Goal: Transaction & Acquisition: Purchase product/service

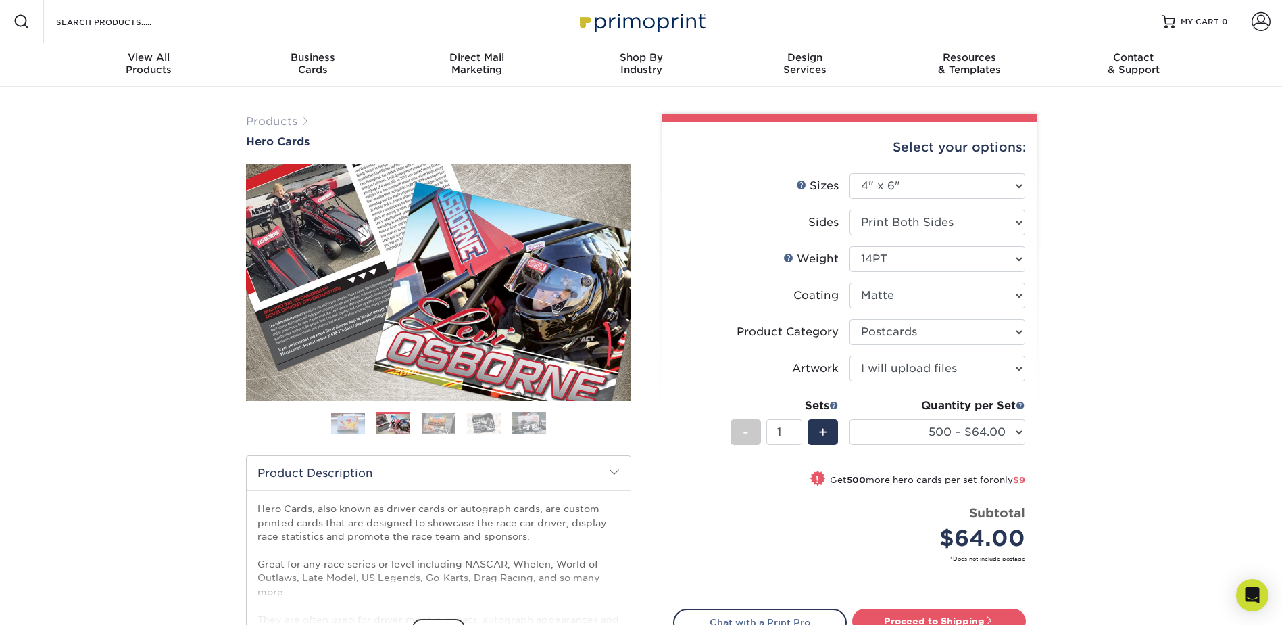
select select "4.00x6.00"
select select "9b7272e0-d6c8-4c3c-8e97-d3a1bcdab858"
select select "upload"
select select "500 – $64.00"
click at [447, 419] on img at bounding box center [439, 422] width 34 height 21
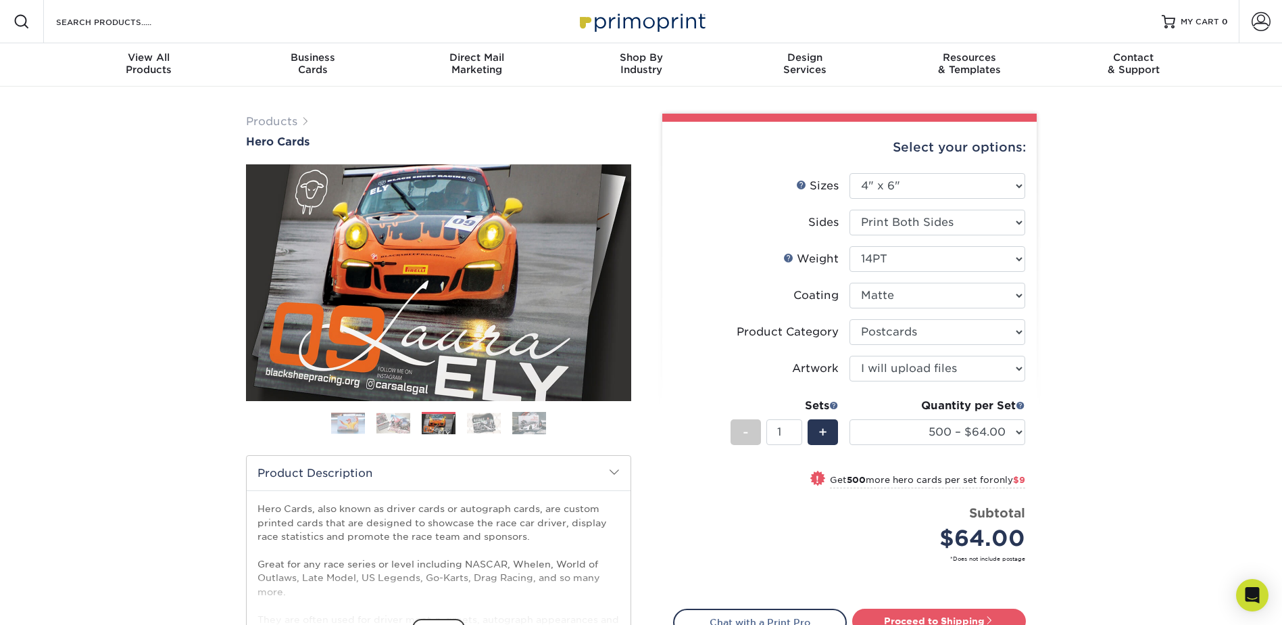
click at [358, 425] on img at bounding box center [348, 423] width 34 height 22
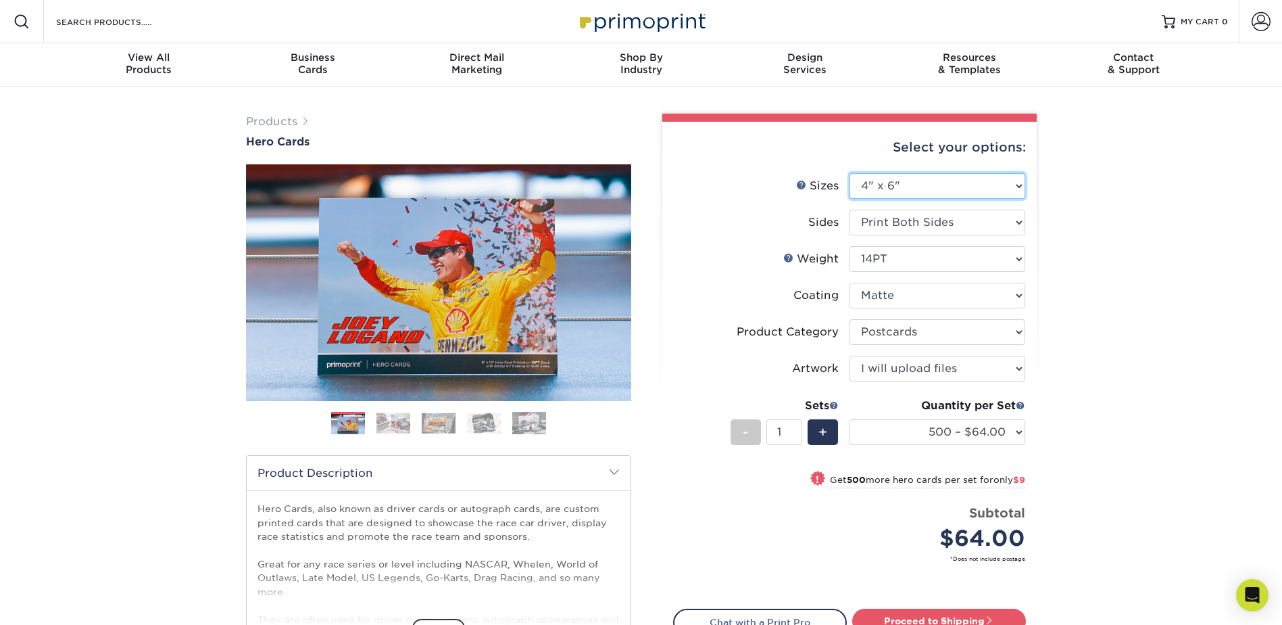
click at [920, 180] on select "Please Select 1.5" x 7" 4" x 6" 5" x 7" 6" x 8" 6" x 8.5" 6" x 9" 7" x 8.5" 7.5…" at bounding box center [938, 186] width 176 height 26
select select "5.00x7.00"
click at [850, 173] on select "Please Select 1.5" x 7" 4" x 6" 5" x 7" 6" x 8" 6" x 8.5" 6" x 9" 7" x 8.5" 7.5…" at bounding box center [938, 186] width 176 height 26
select select "-1"
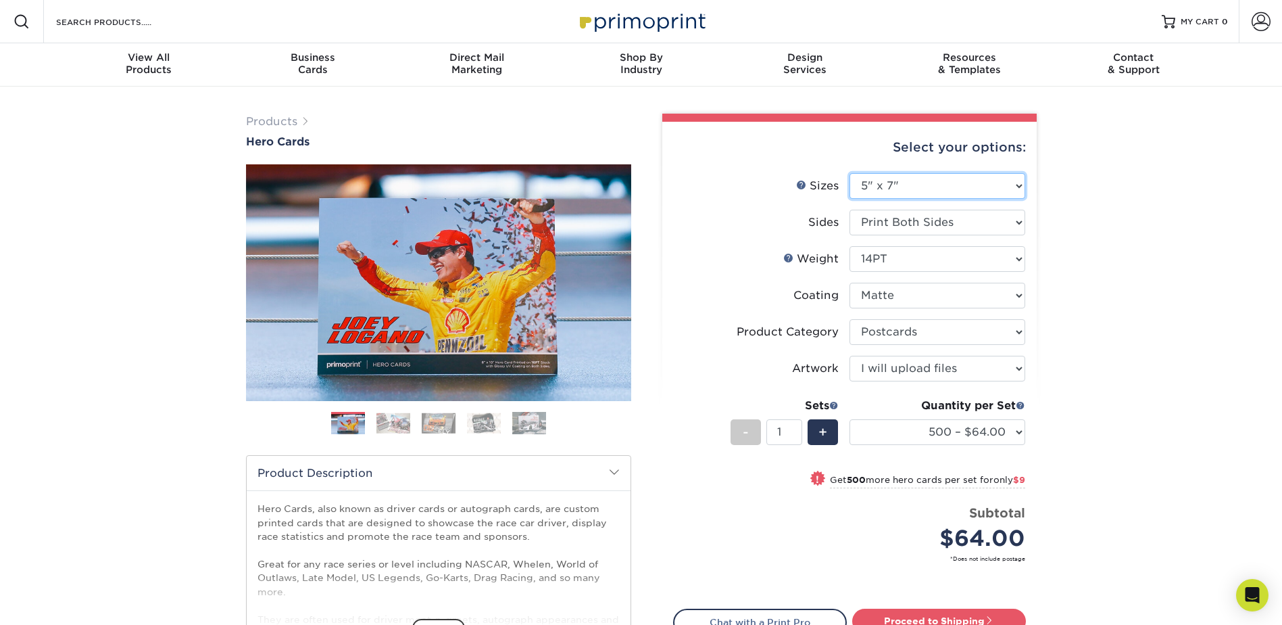
select select
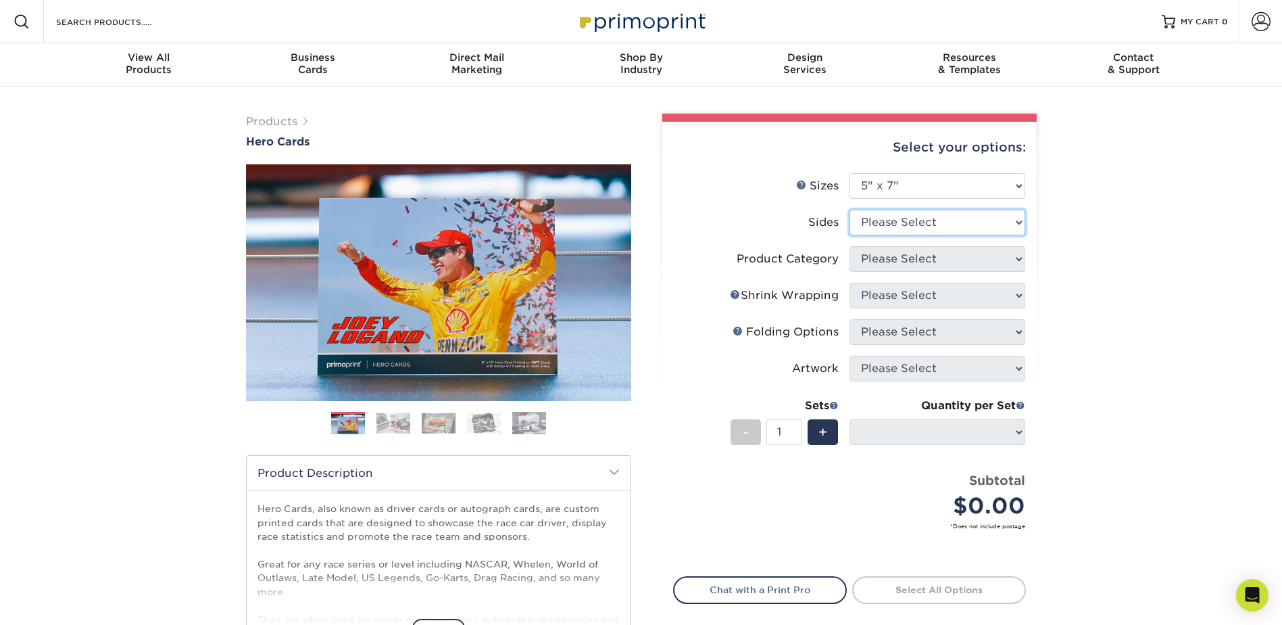
click at [919, 228] on select "Please Select Print Both Sides Print Front Only" at bounding box center [938, 223] width 176 height 26
select select "13abbda7-1d64-4f25-8bb2-c179b224825d"
click at [850, 210] on select "Please Select Print Both Sides Print Front Only" at bounding box center [938, 223] width 176 height 26
select select
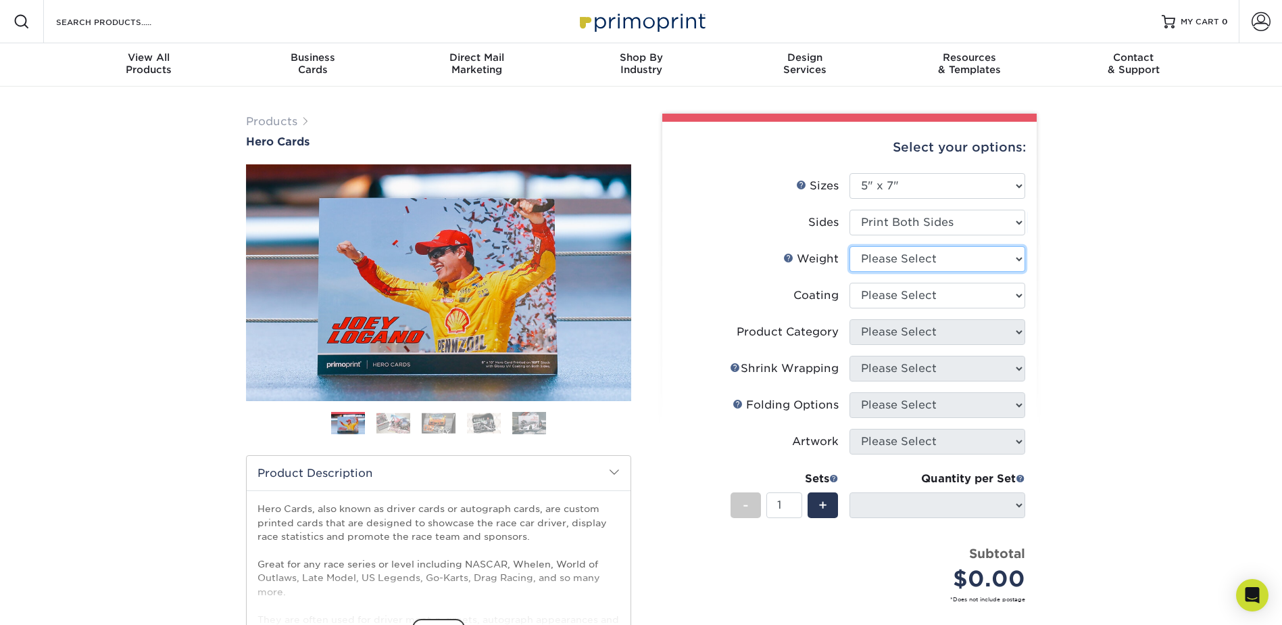
click at [913, 258] on select "Please Select 14PT 16PT 100LB" at bounding box center [938, 259] width 176 height 26
select select "100LB"
click at [850, 246] on select "Please Select 14PT 16PT 100LB" at bounding box center [938, 259] width 176 height 26
select select
click at [904, 302] on select at bounding box center [938, 296] width 176 height 26
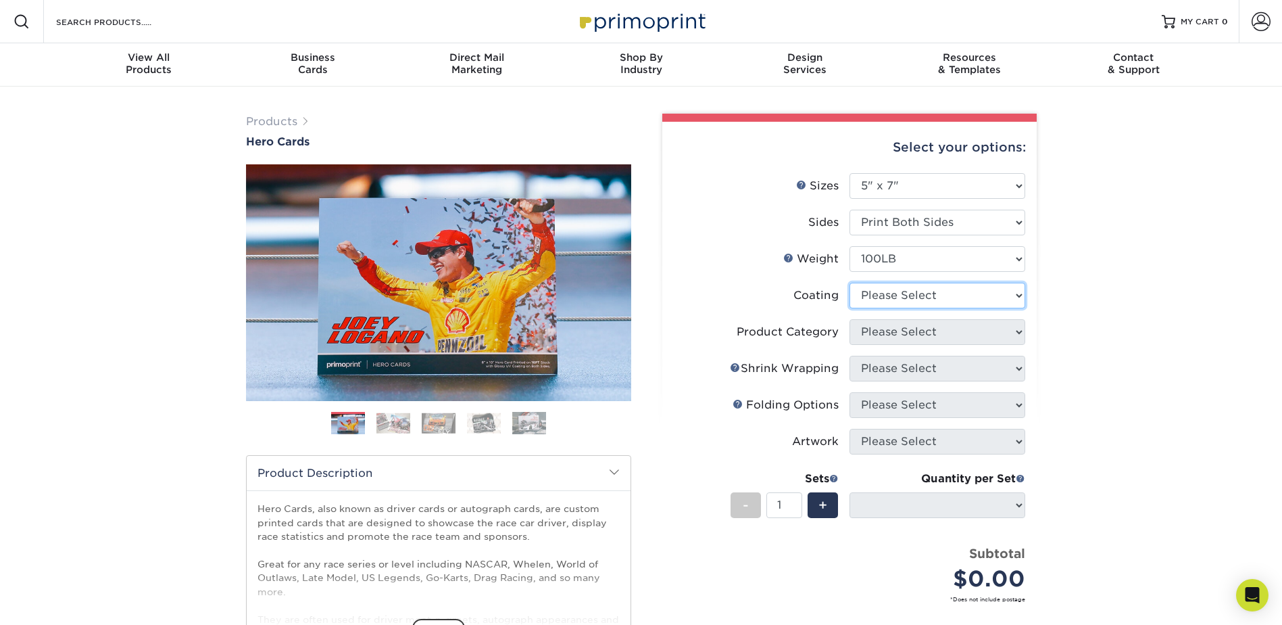
click at [899, 302] on select at bounding box center [938, 296] width 176 height 26
click at [921, 291] on select at bounding box center [938, 296] width 176 height 26
select select "3e7618de-abca-4bda-9f97-8b9129e913d8"
click at [850, 283] on select at bounding box center [938, 296] width 176 height 26
select select "-1"
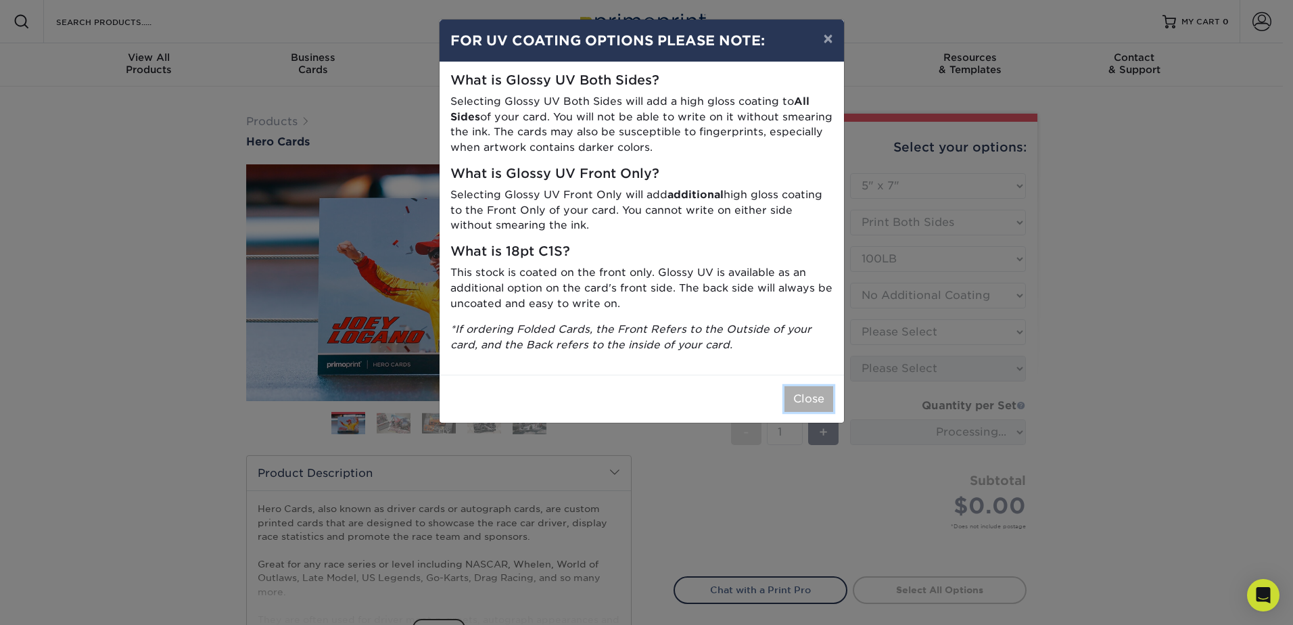
click at [817, 391] on button "Close" at bounding box center [808, 399] width 49 height 26
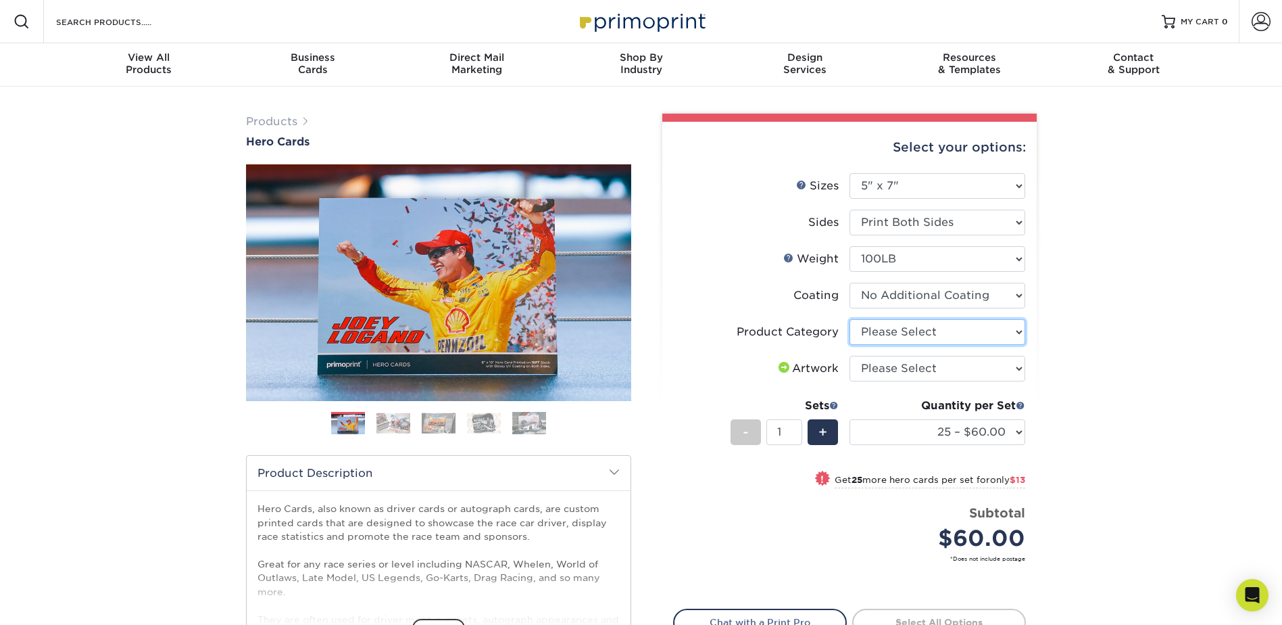
click at [905, 335] on select "Please Select Postcards" at bounding box center [938, 332] width 176 height 26
select select "9b7272e0-d6c8-4c3c-8e97-d3a1bcdab858"
click at [850, 319] on select "Please Select Postcards" at bounding box center [938, 332] width 176 height 26
click at [899, 366] on select "Please Select I will upload files I need a design - $150" at bounding box center [938, 369] width 176 height 26
select select "upload"
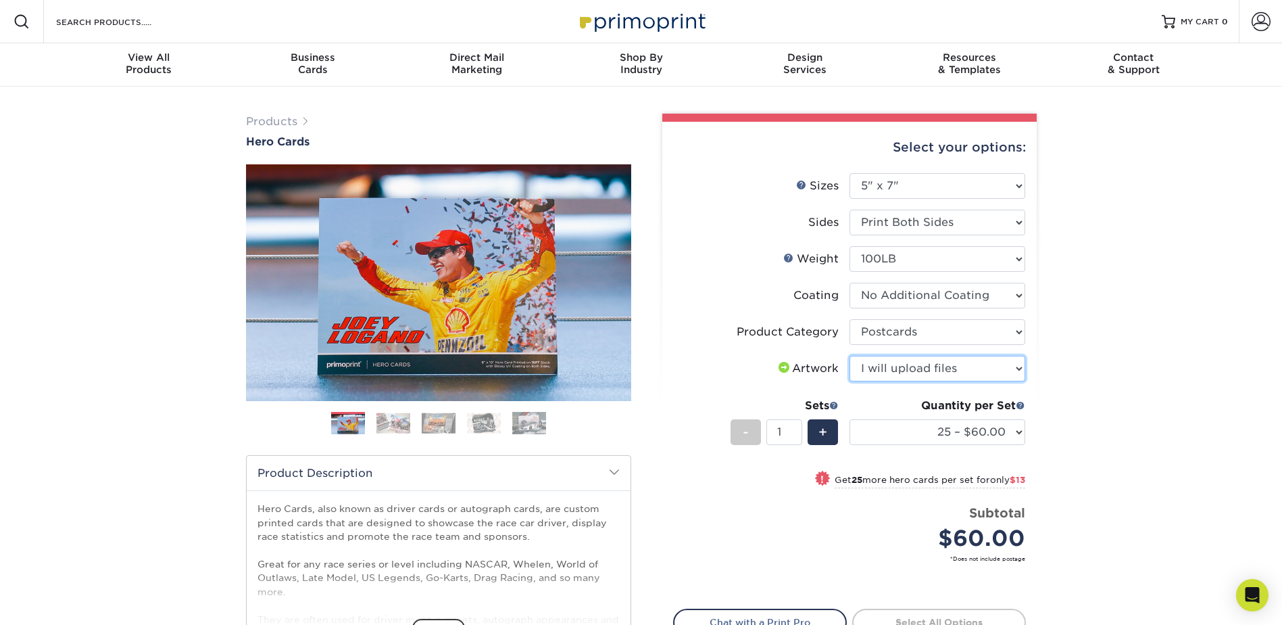
click at [850, 356] on select "Please Select I will upload files I need a design - $150" at bounding box center [938, 369] width 176 height 26
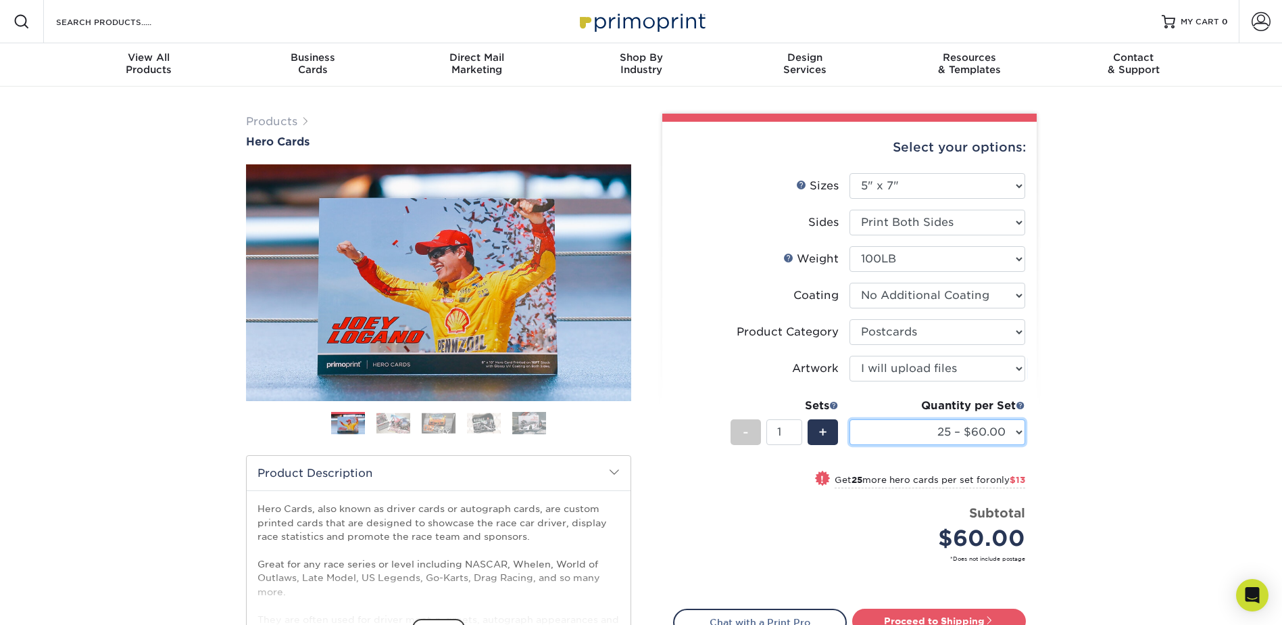
click at [978, 431] on select "25 – $60.00 50 – $73.00 75 – $83.00 100 – $99.00 250 – $122.00 500 – $145.00 10…" at bounding box center [938, 432] width 176 height 26
click at [716, 144] on div "Select your options:" at bounding box center [849, 147] width 353 height 51
click at [925, 180] on select "Please Select 1.5" x 7" 4" x 6" 5" x 7" 6" x 8" 6" x 8.5" 6" x 9" 7" x 8.5" 7.5…" at bounding box center [938, 186] width 176 height 26
click at [926, 187] on select "Please Select 1.5" x 7" 4" x 6" 5" x 7" 6" x 8" 6" x 8.5" 6" x 9" 7" x 8.5" 7.5…" at bounding box center [938, 186] width 176 height 26
click at [930, 260] on select "Please Select 14PT 16PT 100LB" at bounding box center [938, 259] width 176 height 26
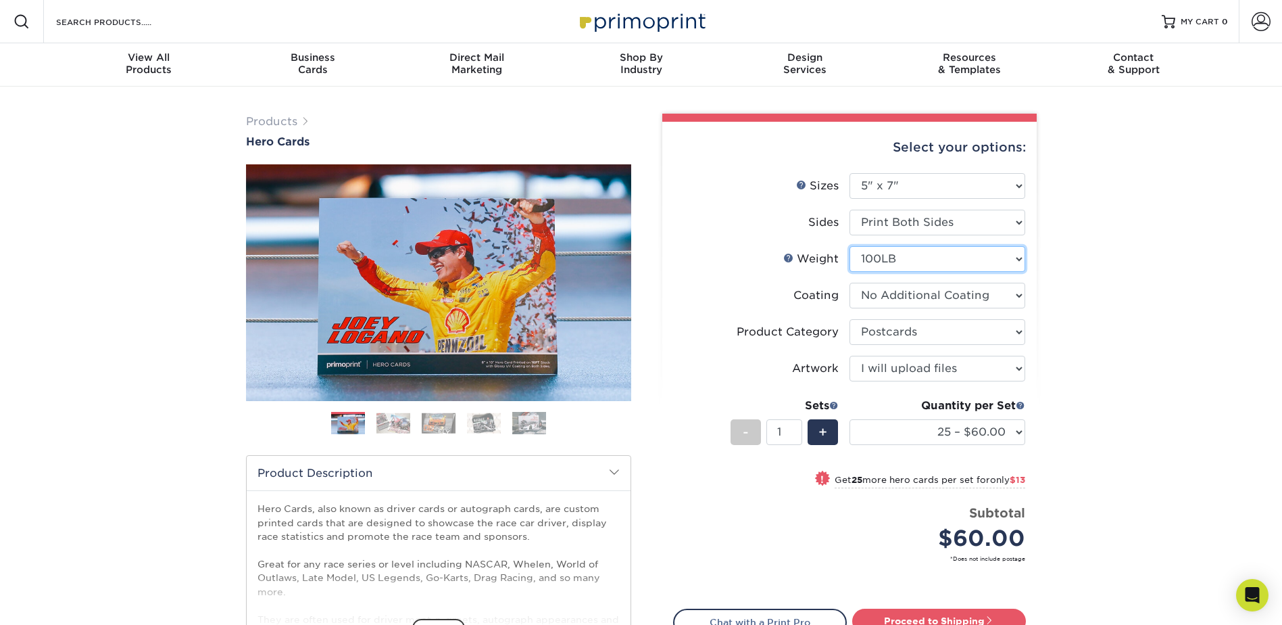
select select "14PT"
click at [850, 246] on select "Please Select 14PT 16PT 100LB" at bounding box center [938, 259] width 176 height 26
select select "-1"
select select
select select "-1"
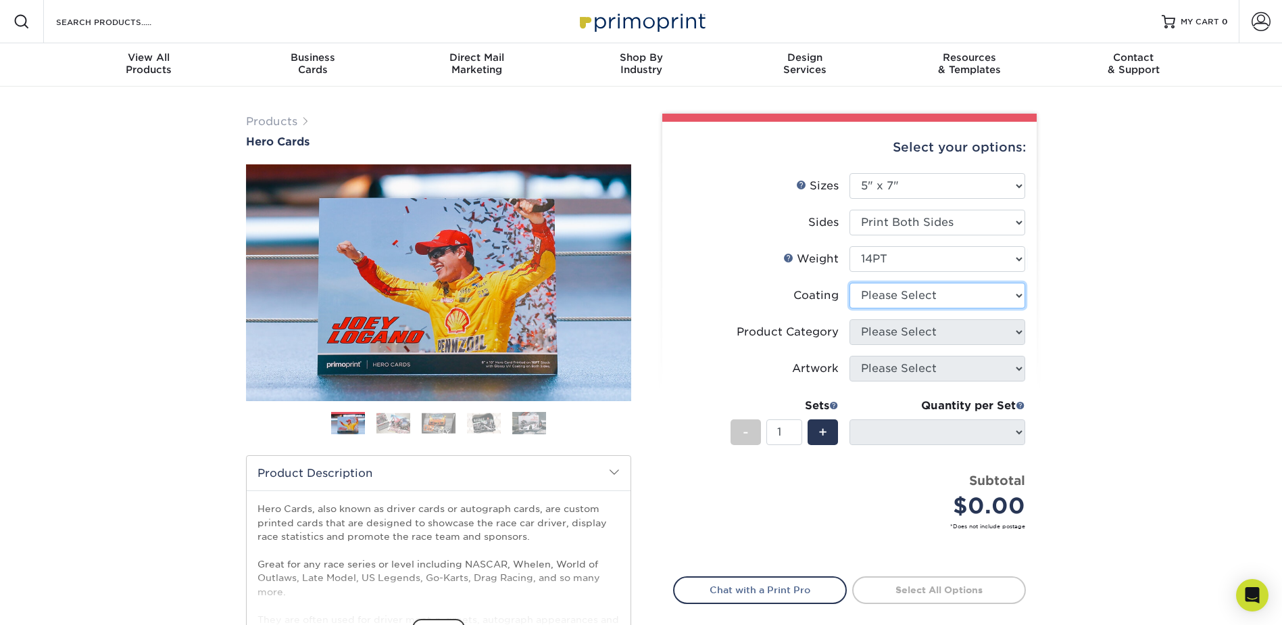
click at [922, 290] on select at bounding box center [938, 296] width 176 height 26
select select "121bb7b5-3b4d-429f-bd8d-bbf80e953313"
click at [850, 283] on select at bounding box center [938, 296] width 176 height 26
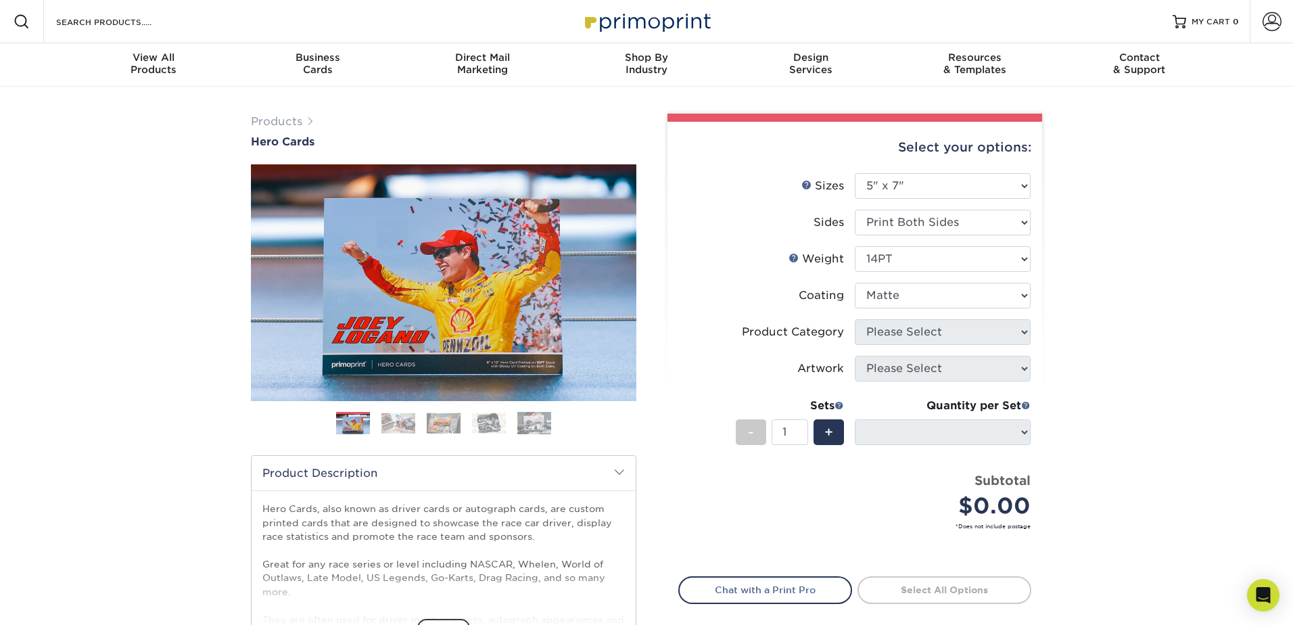
select select "-1"
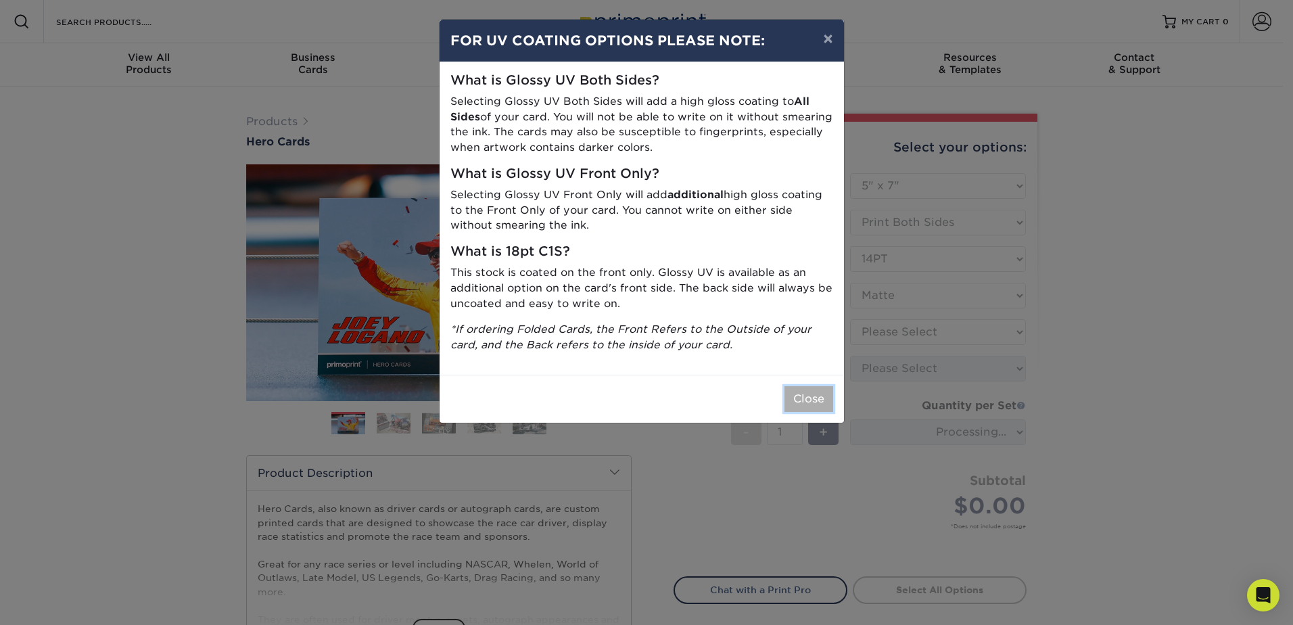
click at [812, 391] on button "Close" at bounding box center [808, 399] width 49 height 26
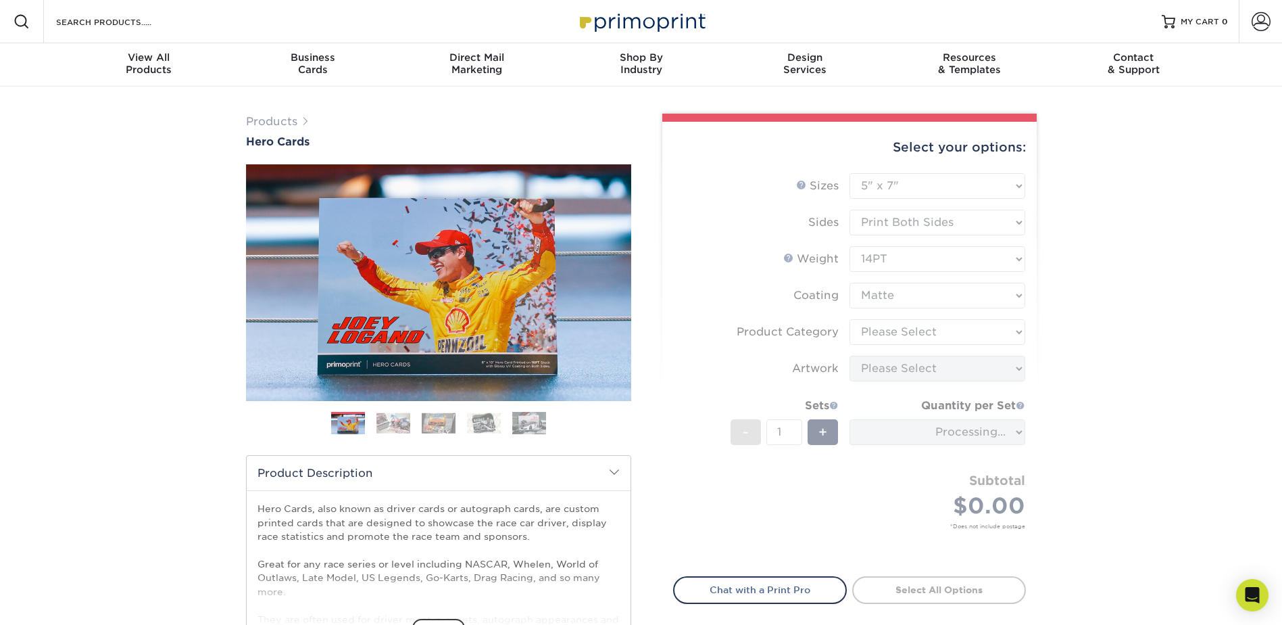
click at [905, 335] on form "Sizes Help Sizes Please Select 1.5" x 7" 4" x 6" 5" x 7" 6" x 8" 6" x 8.5" 6" x…" at bounding box center [849, 366] width 353 height 387
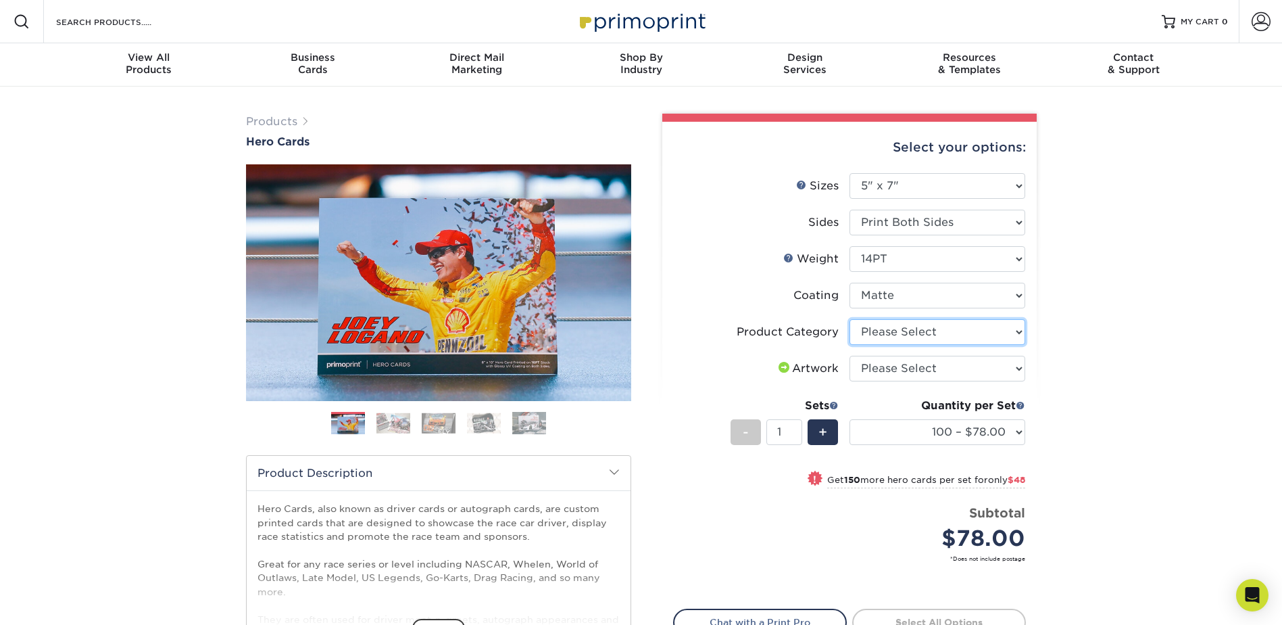
click at [911, 333] on select "Please Select Postcards" at bounding box center [938, 332] width 176 height 26
select select "9b7272e0-d6c8-4c3c-8e97-d3a1bcdab858"
click at [850, 319] on select "Please Select Postcards" at bounding box center [938, 332] width 176 height 26
click at [902, 364] on select "Please Select I will upload files I need a design - $150" at bounding box center [938, 369] width 176 height 26
select select "upload"
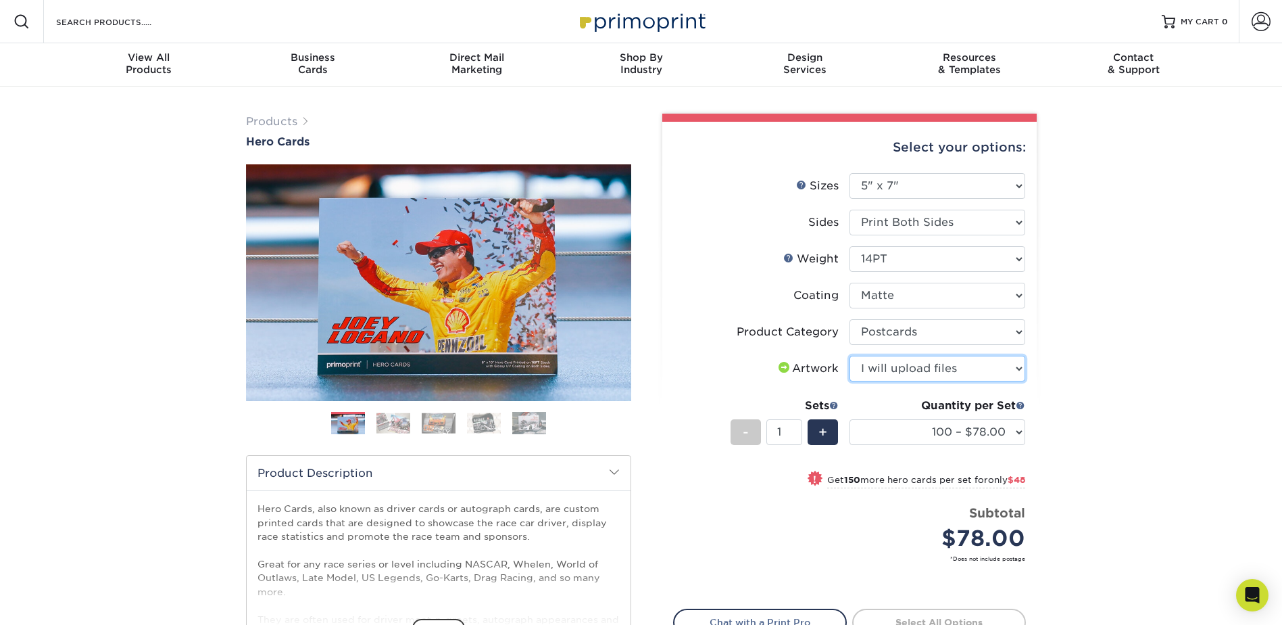
click at [850, 356] on select "Please Select I will upload files I need a design - $150" at bounding box center [938, 369] width 176 height 26
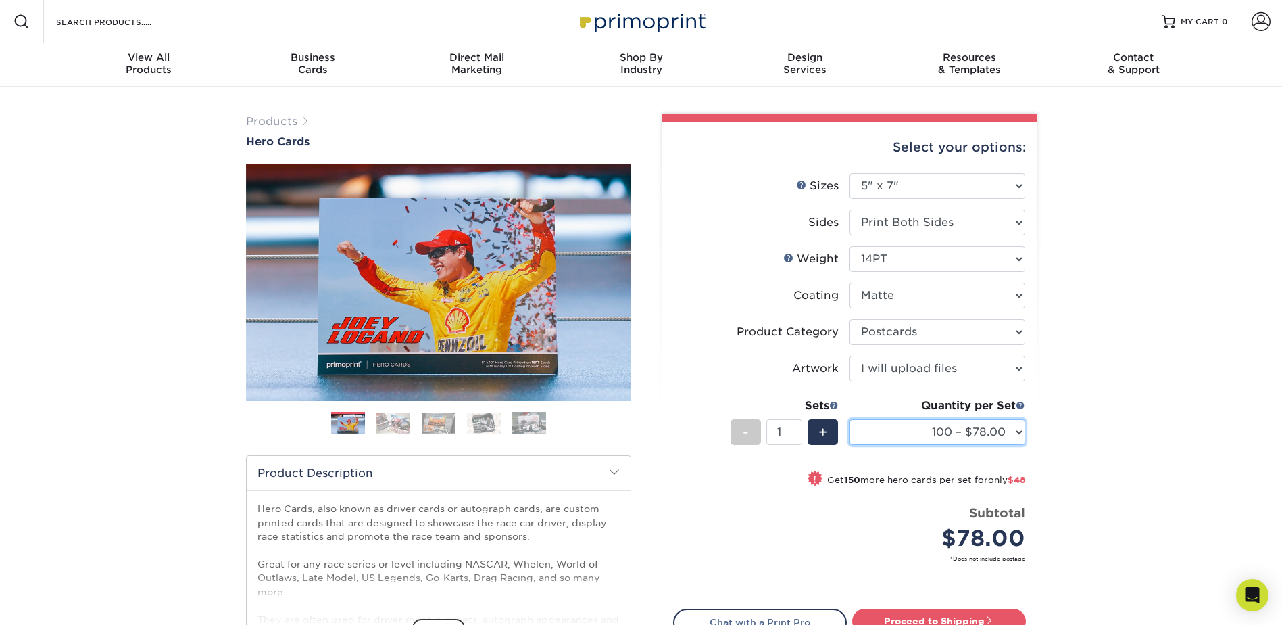
click at [900, 432] on select "100 – $78.00 250 – $126.00 500 – $162.00 1000 – $182.00 2500 – $293.00 5000 – $…" at bounding box center [938, 432] width 176 height 26
click at [902, 425] on select "100 – $78.00 250 – $126.00 500 – $162.00 1000 – $182.00 2500 – $293.00 5000 – $…" at bounding box center [938, 432] width 176 height 26
click at [1246, 383] on div "Products Hero Cards Previous Next ," at bounding box center [641, 448] width 1282 height 722
click at [916, 258] on select "Please Select 14PT 16PT 100LB" at bounding box center [938, 259] width 176 height 26
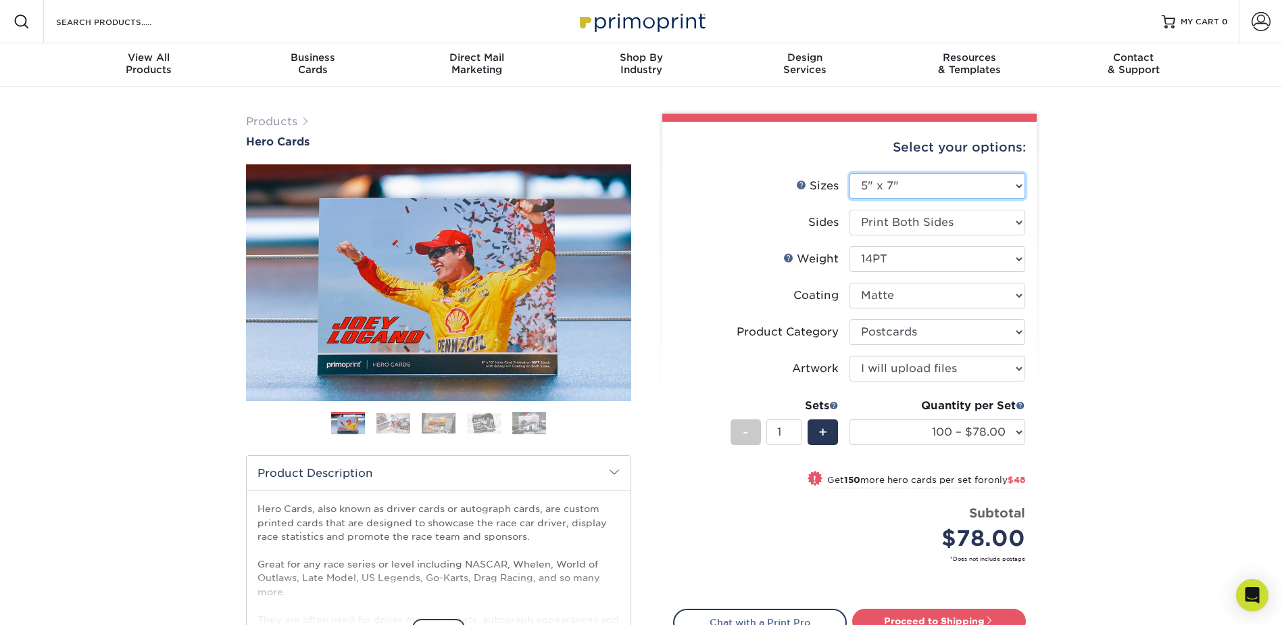
click at [923, 193] on select "Please Select 1.5" x 7" 4" x 6" 5" x 7" 6" x 8" 6" x 8.5" 6" x 9" 7" x 8.5" 7.5…" at bounding box center [938, 186] width 176 height 26
select select "4.00x6.00"
click at [850, 173] on select "Please Select 1.5" x 7" 4" x 6" 5" x 7" 6" x 8" 6" x 8.5" 6" x 9" 7" x 8.5" 7.5…" at bounding box center [938, 186] width 176 height 26
select select "-1"
select select
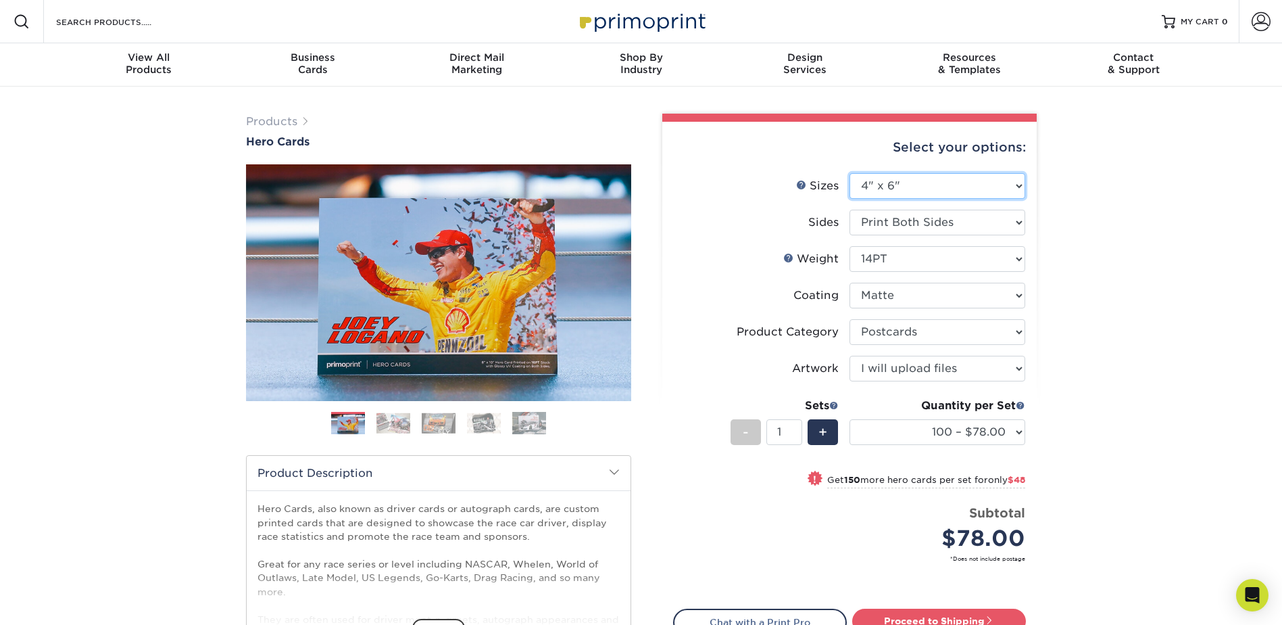
select select "-1"
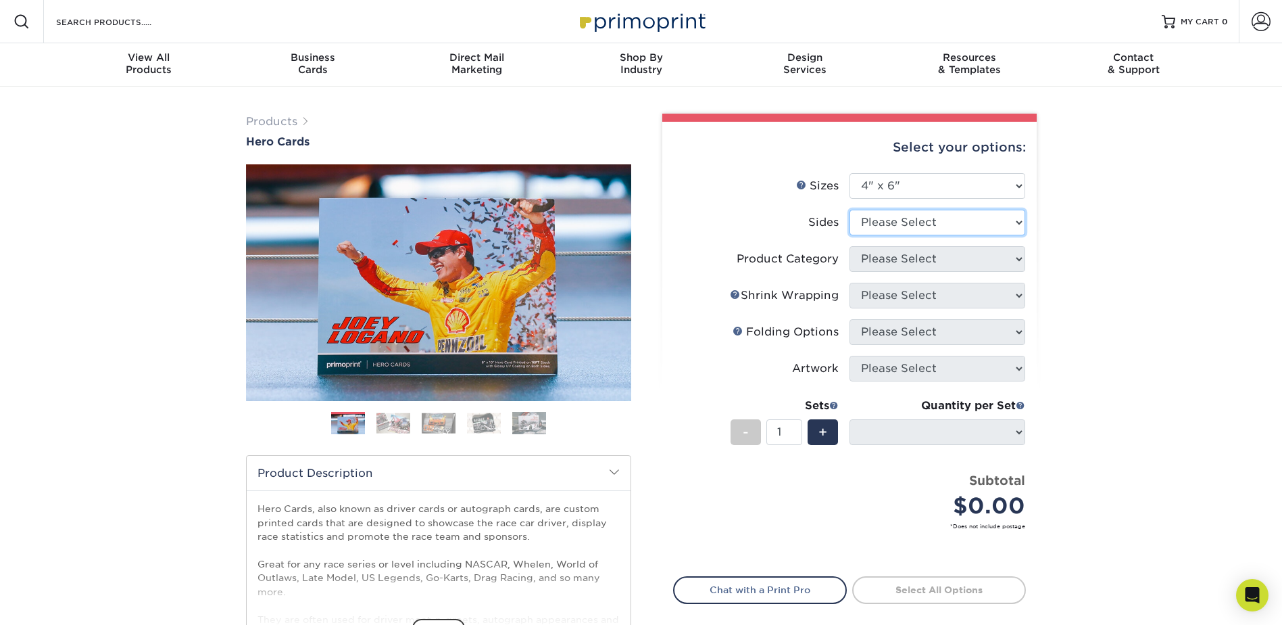
click at [912, 227] on select "Please Select Print Both Sides Print Front Only" at bounding box center [938, 223] width 176 height 26
select select "13abbda7-1d64-4f25-8bb2-c179b224825d"
click at [850, 210] on select "Please Select Print Both Sides Print Front Only" at bounding box center [938, 223] width 176 height 26
select select
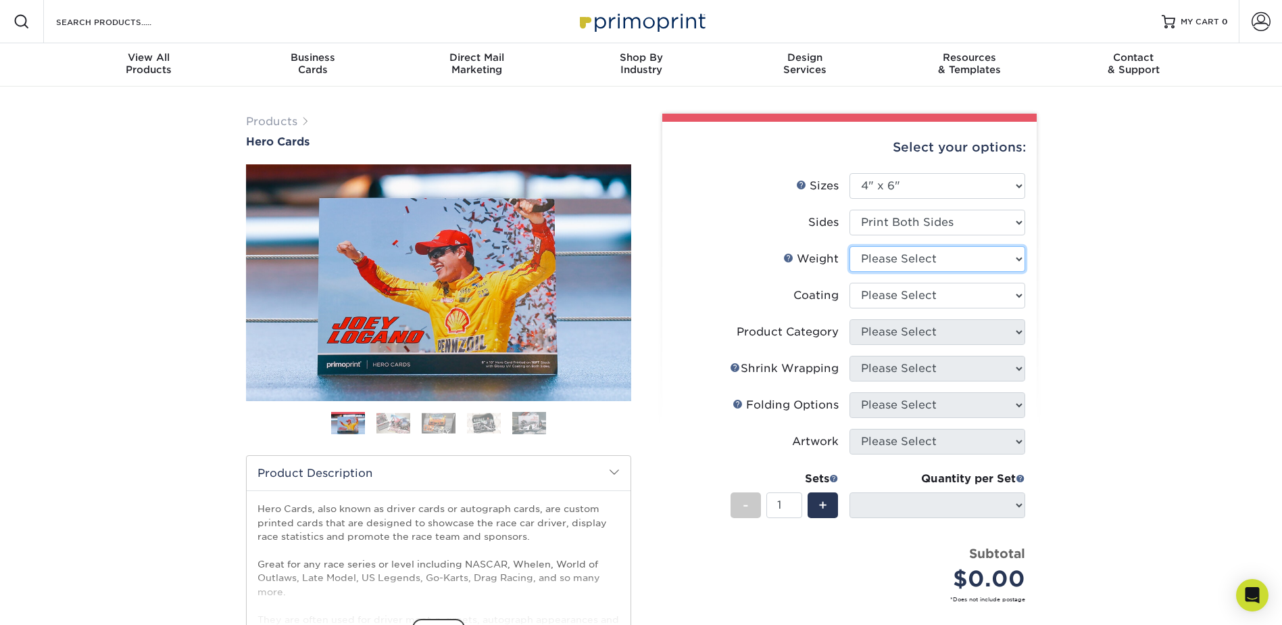
click at [910, 260] on select "Please Select 14PT 100LB 16PT" at bounding box center [938, 259] width 176 height 26
select select "14PT"
click at [850, 246] on select "Please Select 14PT 100LB 16PT" at bounding box center [938, 259] width 176 height 26
select select
click at [907, 260] on select "Please Select 14PT 100LB 16PT" at bounding box center [938, 259] width 176 height 26
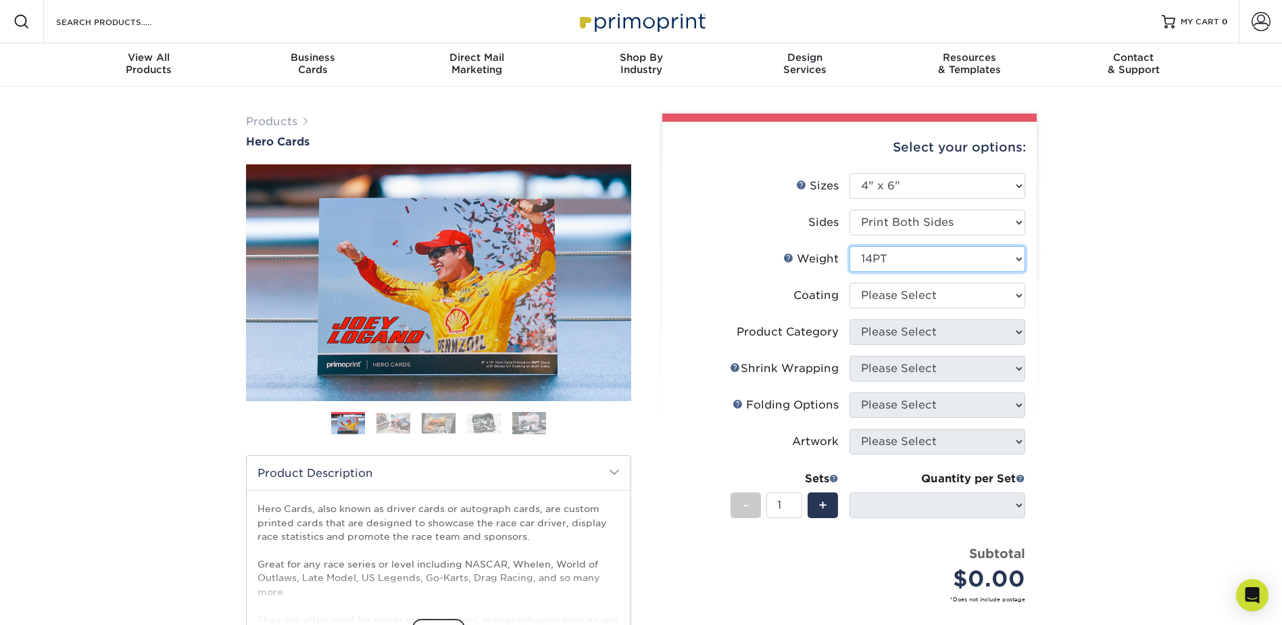
select select "100LB"
click at [850, 246] on select "Please Select 14PT 100LB 16PT" at bounding box center [938, 259] width 176 height 26
select select
click at [894, 298] on select at bounding box center [938, 296] width 176 height 26
click at [850, 283] on select at bounding box center [938, 296] width 176 height 26
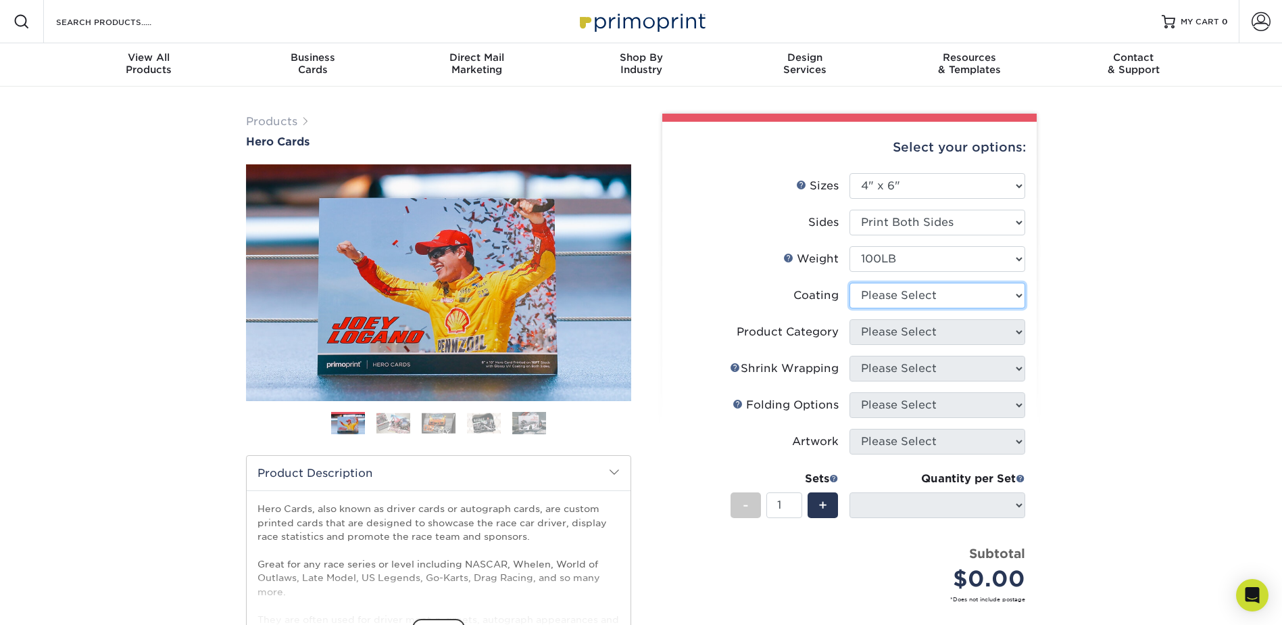
drag, startPoint x: 967, startPoint y: 305, endPoint x: 969, endPoint y: 297, distance: 7.7
click at [967, 300] on select at bounding box center [938, 296] width 176 height 26
select select "3e7618de-abca-4bda-9f97-8b9129e913d8"
click at [850, 283] on select at bounding box center [938, 296] width 176 height 26
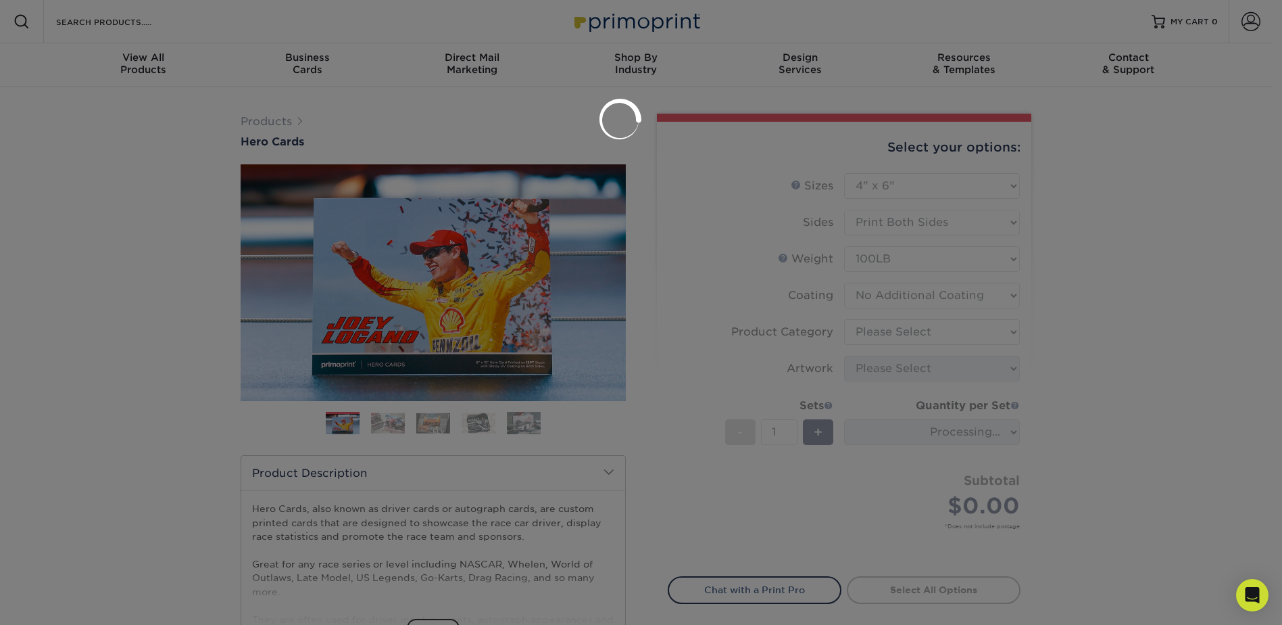
select select "-1"
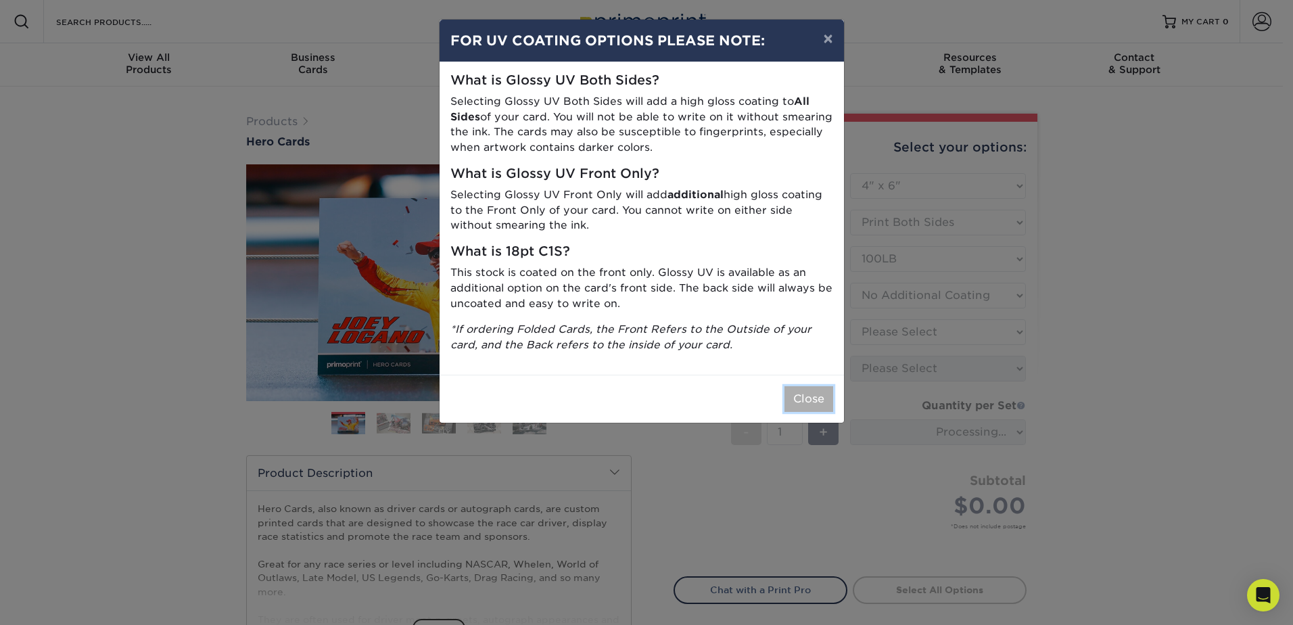
click at [814, 398] on button "Close" at bounding box center [808, 399] width 49 height 26
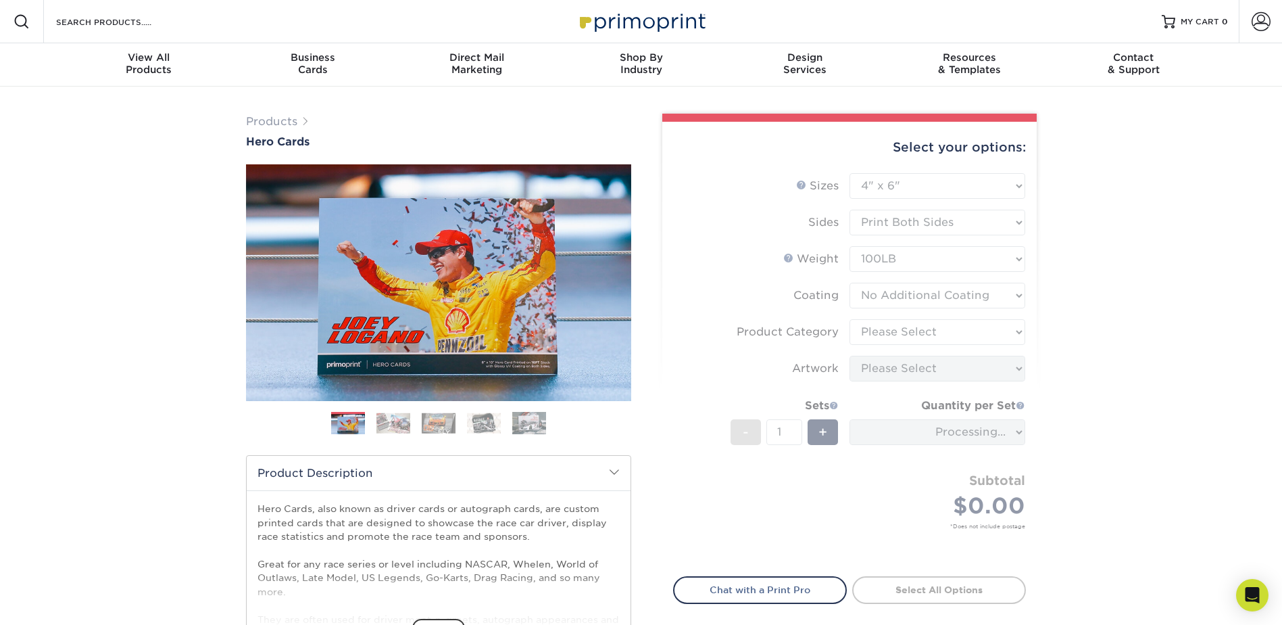
click at [920, 297] on form "Sizes Help Sizes Please Select 1.5" x 7" 4" x 6" 5" x 7" 6" x 8" 6" x 8.5" 6" x…" at bounding box center [849, 366] width 353 height 387
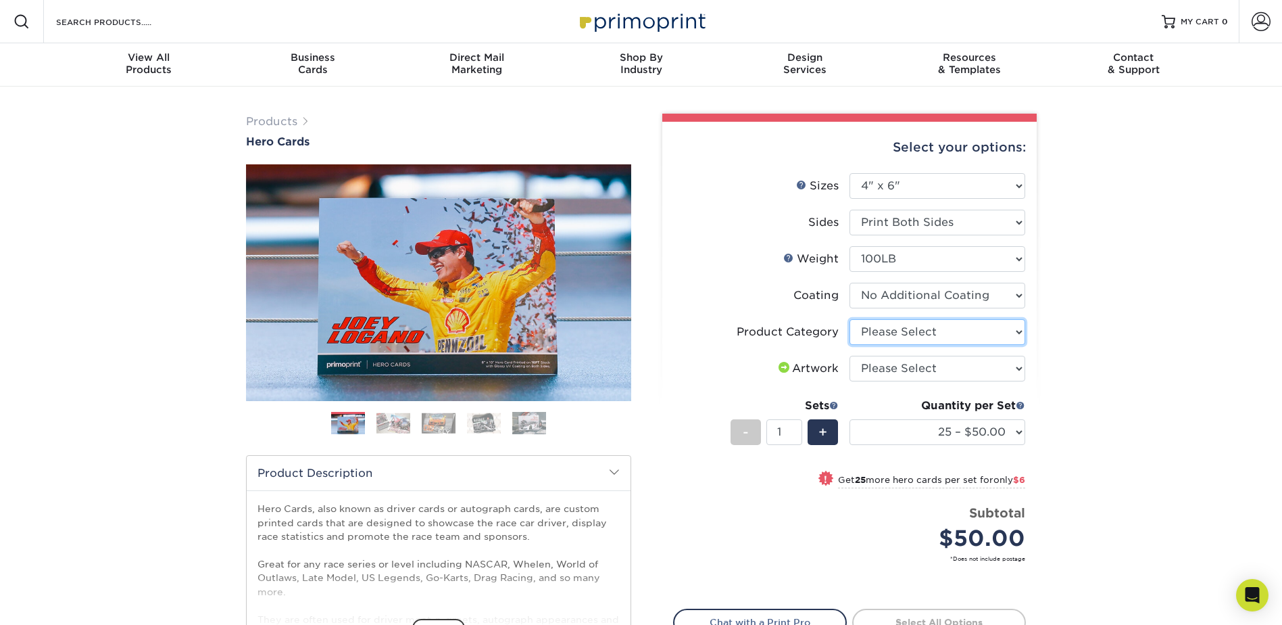
click at [957, 333] on select "Please Select Postcards" at bounding box center [938, 332] width 176 height 26
select select "9b7272e0-d6c8-4c3c-8e97-d3a1bcdab858"
click at [850, 319] on select "Please Select Postcards" at bounding box center [938, 332] width 176 height 26
click at [945, 383] on li "Artwork Please Select I will upload files I need a design - $150" at bounding box center [850, 374] width 352 height 37
click at [945, 379] on select "Please Select I will upload files I need a design - $150" at bounding box center [938, 369] width 176 height 26
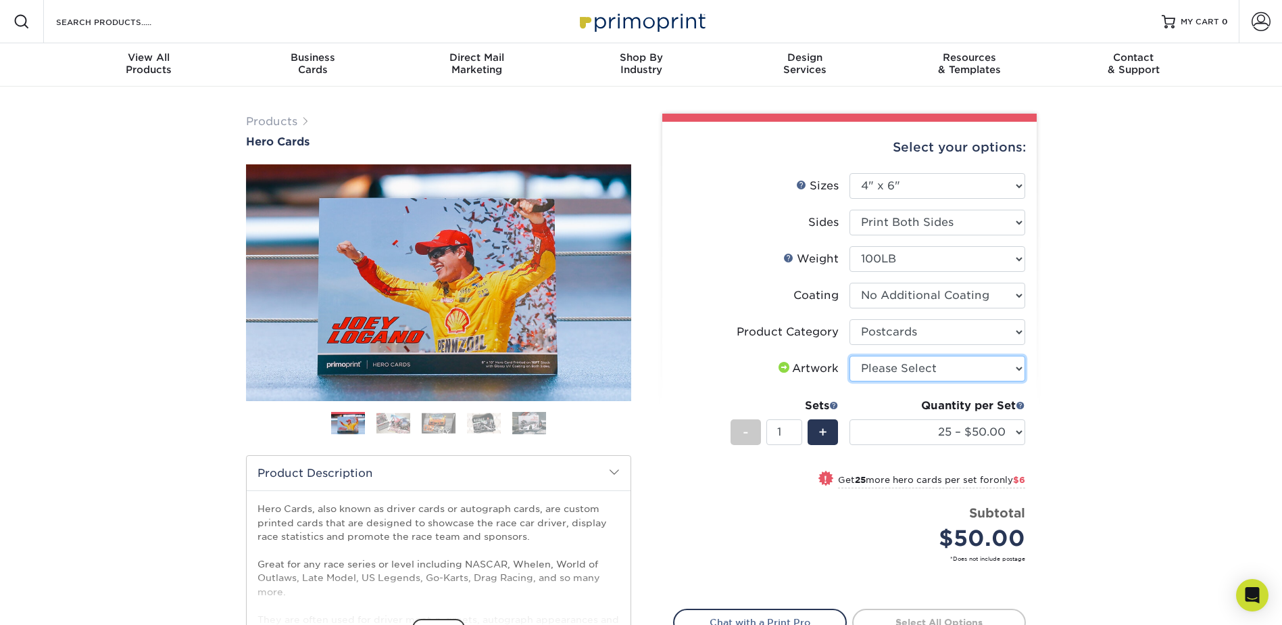
select select "upload"
click at [850, 356] on select "Please Select I will upload files I need a design - $150" at bounding box center [938, 369] width 176 height 26
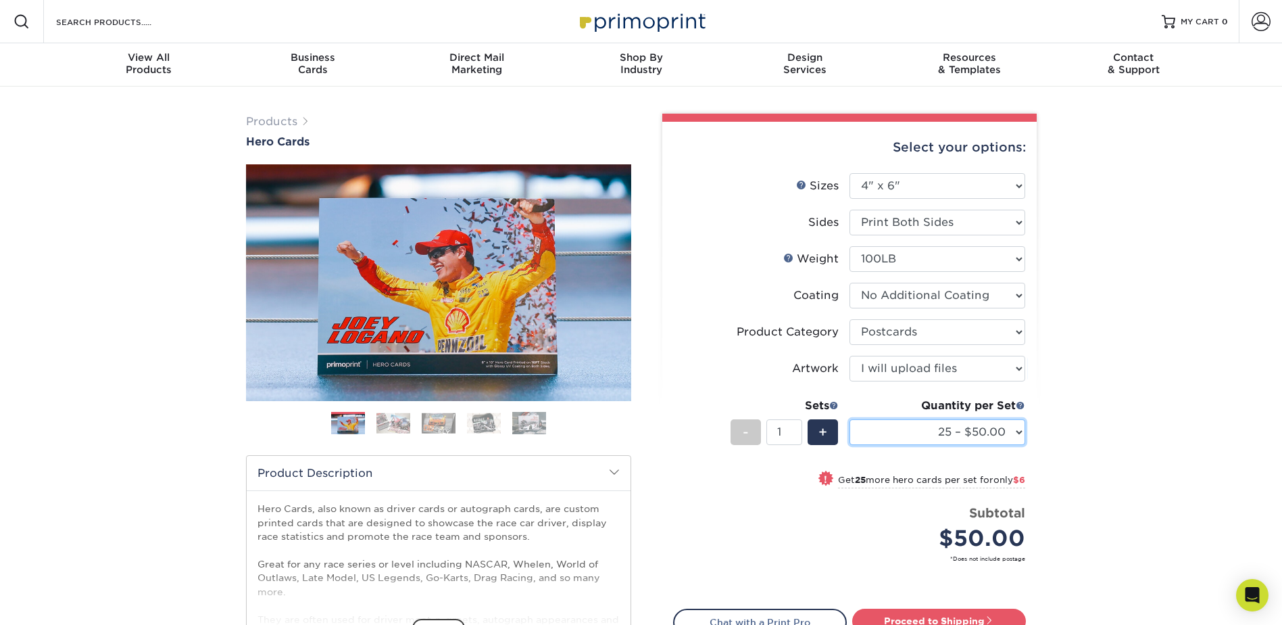
click at [935, 435] on select "25 – $50.00 50 – $56.00 75 – $63.00 100 – $76.00 250 – $89.00 500 – $103.00 100…" at bounding box center [938, 432] width 176 height 26
click at [1163, 275] on div "Products Hero Cards Previous Next ," at bounding box center [641, 448] width 1282 height 722
click at [929, 256] on select "Please Select 14PT 100LB 16PT" at bounding box center [938, 259] width 176 height 26
select select "14PT"
click at [850, 246] on select "Please Select 14PT 100LB 16PT" at bounding box center [938, 259] width 176 height 26
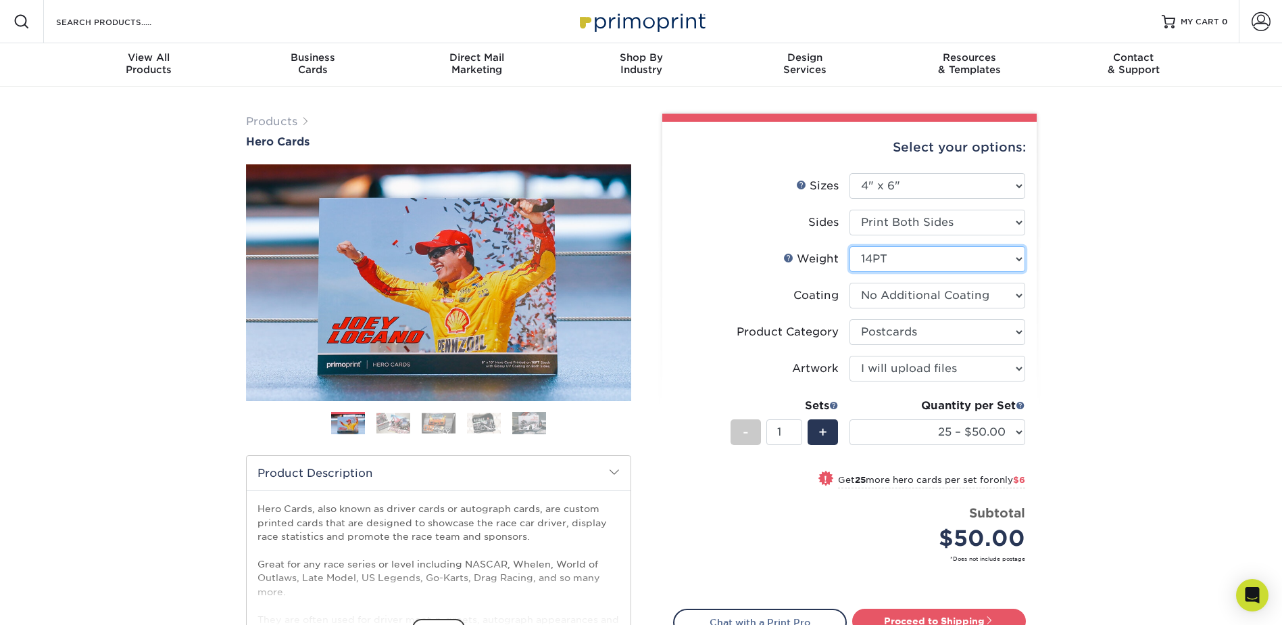
select select "-1"
select select
select select "-1"
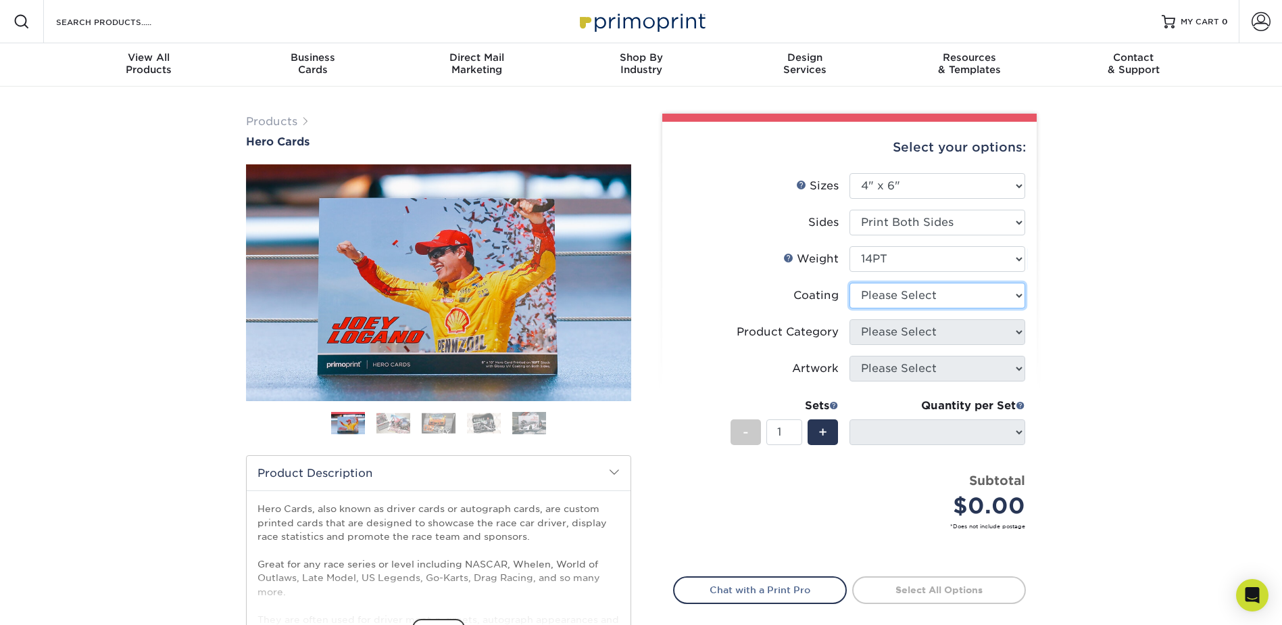
click at [923, 291] on select at bounding box center [938, 296] width 176 height 26
select select "121bb7b5-3b4d-429f-bd8d-bbf80e953313"
click at [850, 283] on select at bounding box center [938, 296] width 176 height 26
select select "-1"
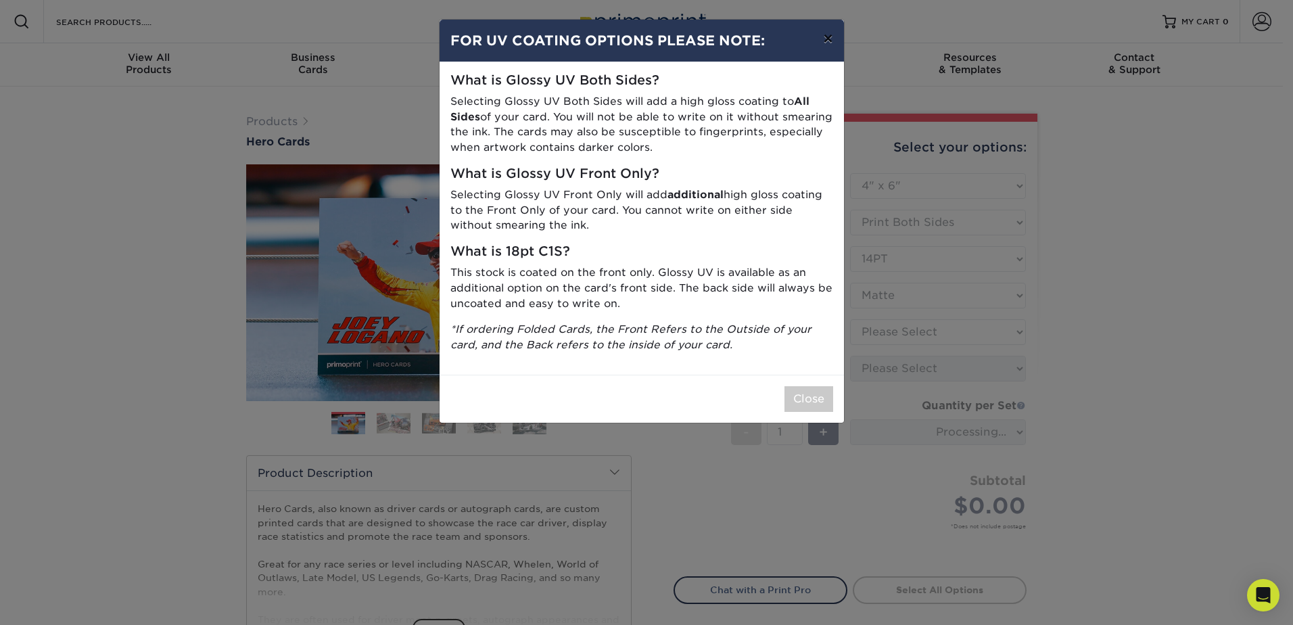
click at [830, 35] on button "×" at bounding box center [827, 39] width 31 height 38
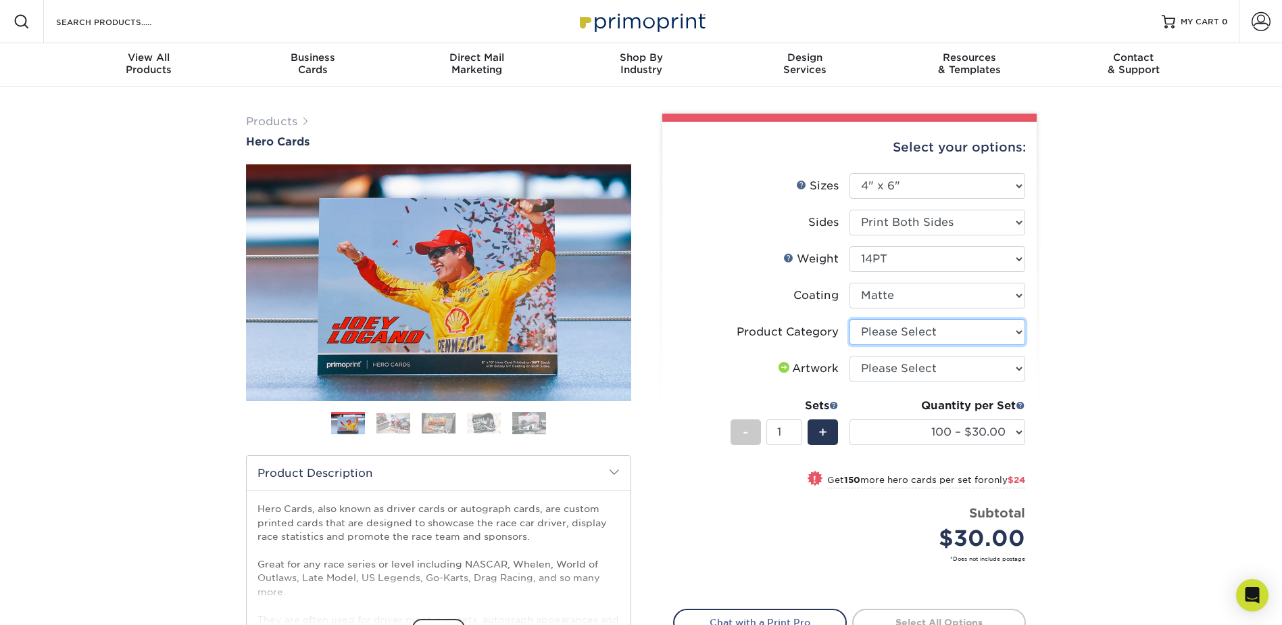
click at [918, 334] on select "Please Select Postcards" at bounding box center [938, 332] width 176 height 26
select select "9b7272e0-d6c8-4c3c-8e97-d3a1bcdab858"
click at [850, 319] on select "Please Select Postcards" at bounding box center [938, 332] width 176 height 26
click at [919, 362] on select "Please Select I will upload files I need a design - $150" at bounding box center [938, 369] width 176 height 26
select select "upload"
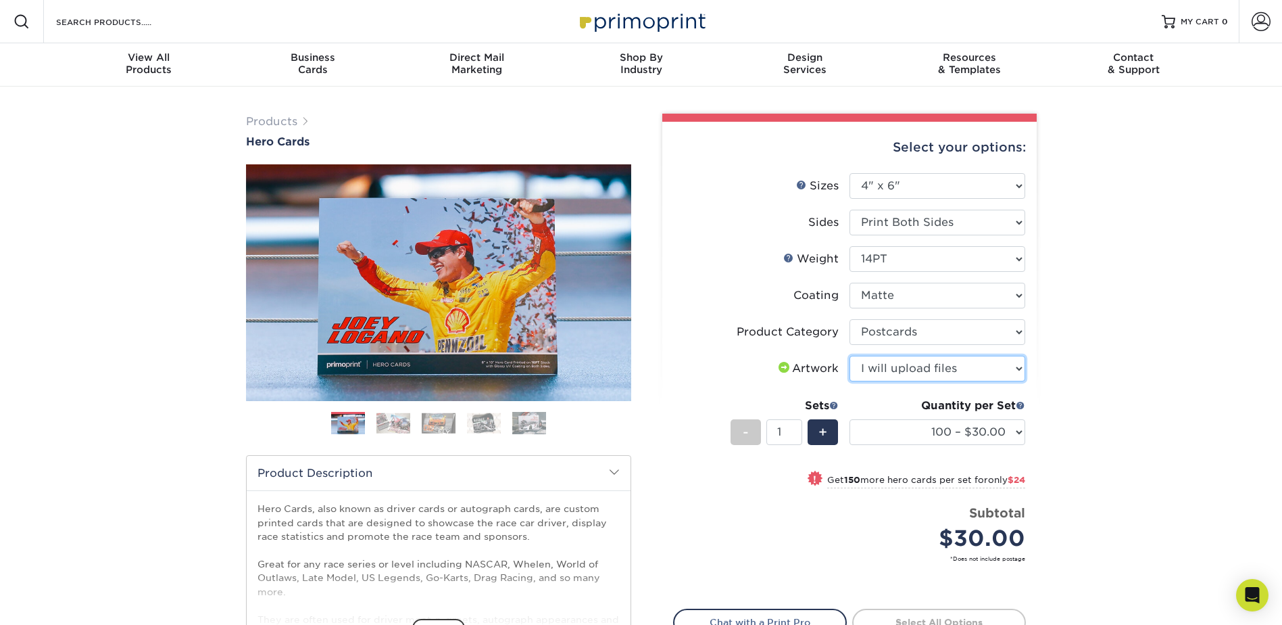
click at [850, 356] on select "Please Select I will upload files I need a design - $150" at bounding box center [938, 369] width 176 height 26
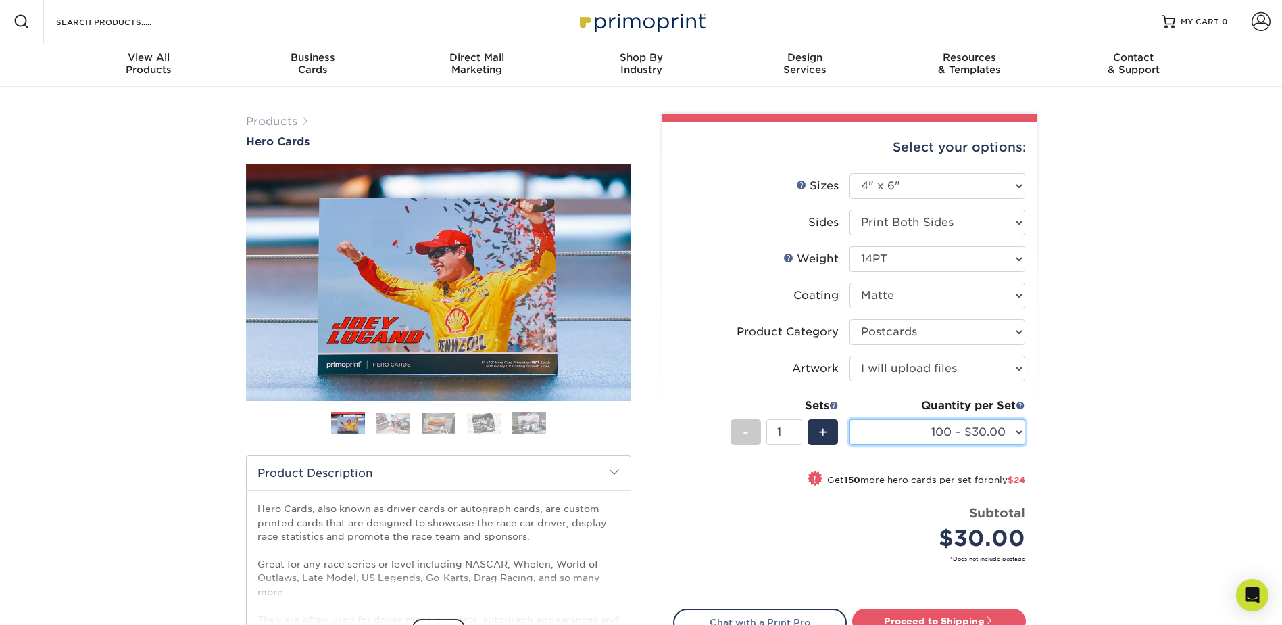
click at [903, 434] on select "100 – $30.00 250 – $54.00 500 – $64.00 1000 – $73.00 2500 – $149.00 5000 – $222…" at bounding box center [938, 432] width 176 height 26
select select "500 – $64.00"
click at [850, 419] on select "100 – $30.00 250 – $54.00 500 – $64.00 1000 – $73.00 2500 – $149.00 5000 – $222…" at bounding box center [938, 432] width 176 height 26
click at [1090, 415] on div "Products Hero Cards Previous Next ," at bounding box center [641, 448] width 1282 height 722
